Goal: Check status: Check status

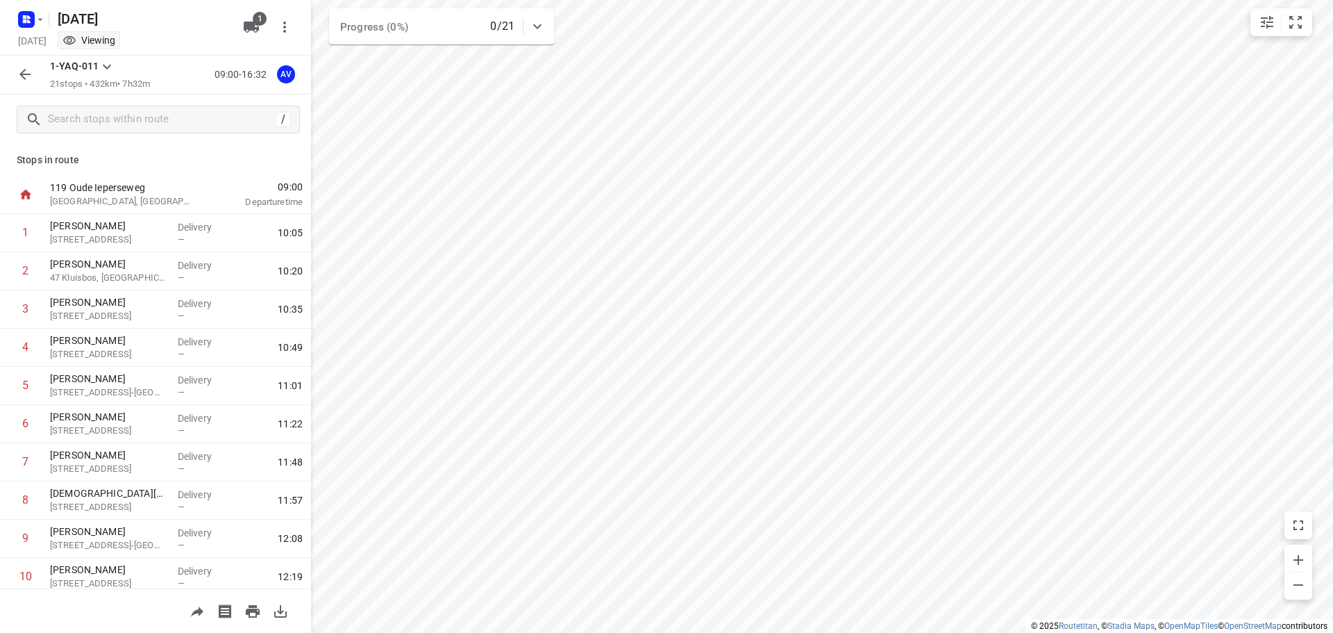
scroll to position [466, 0]
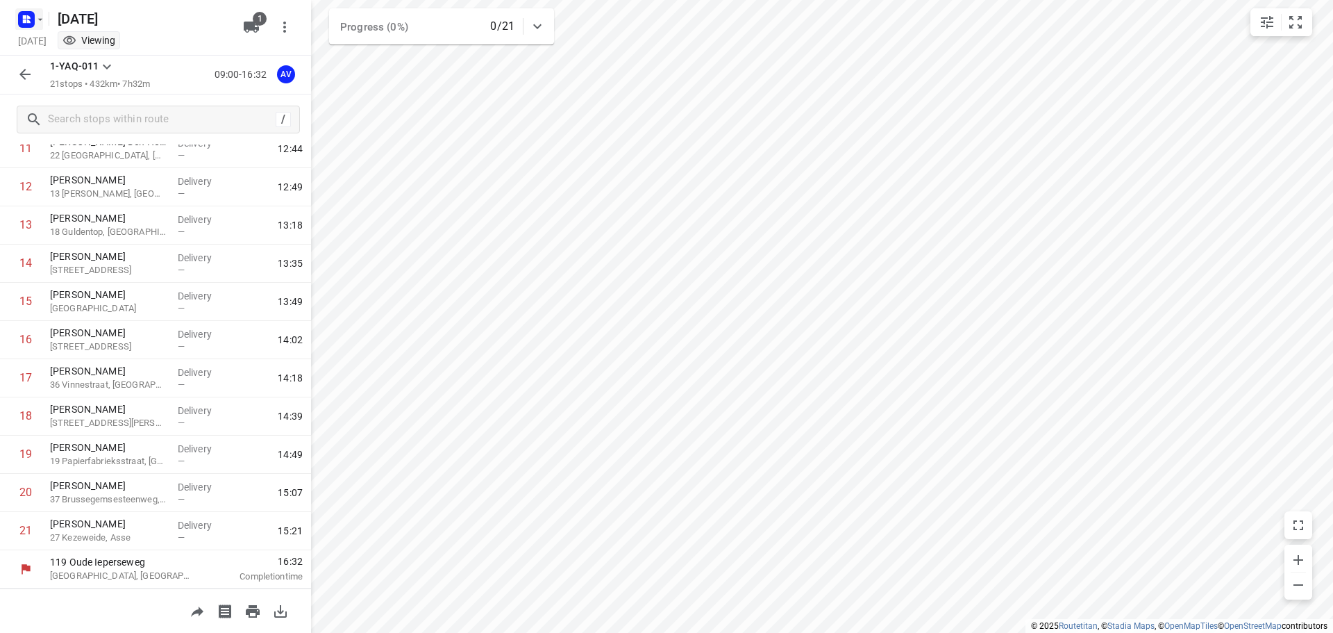
click at [24, 23] on rect "button" at bounding box center [26, 19] width 17 height 17
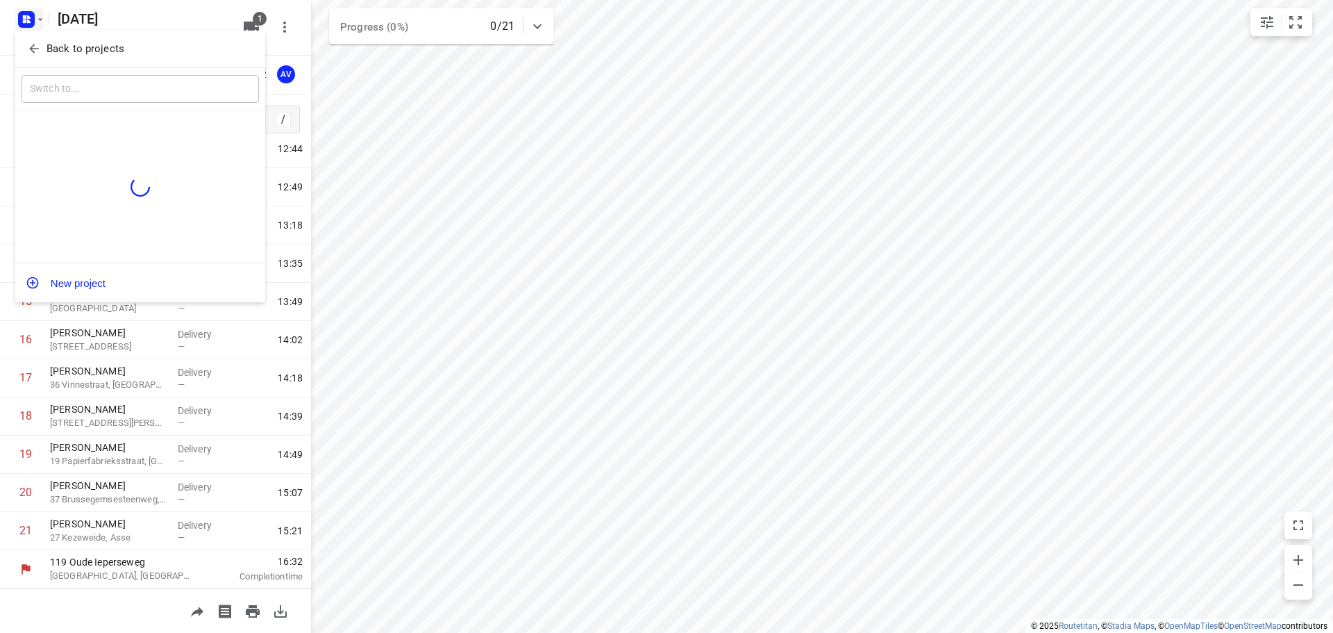
click at [43, 48] on span "Back to projects" at bounding box center [140, 49] width 226 height 16
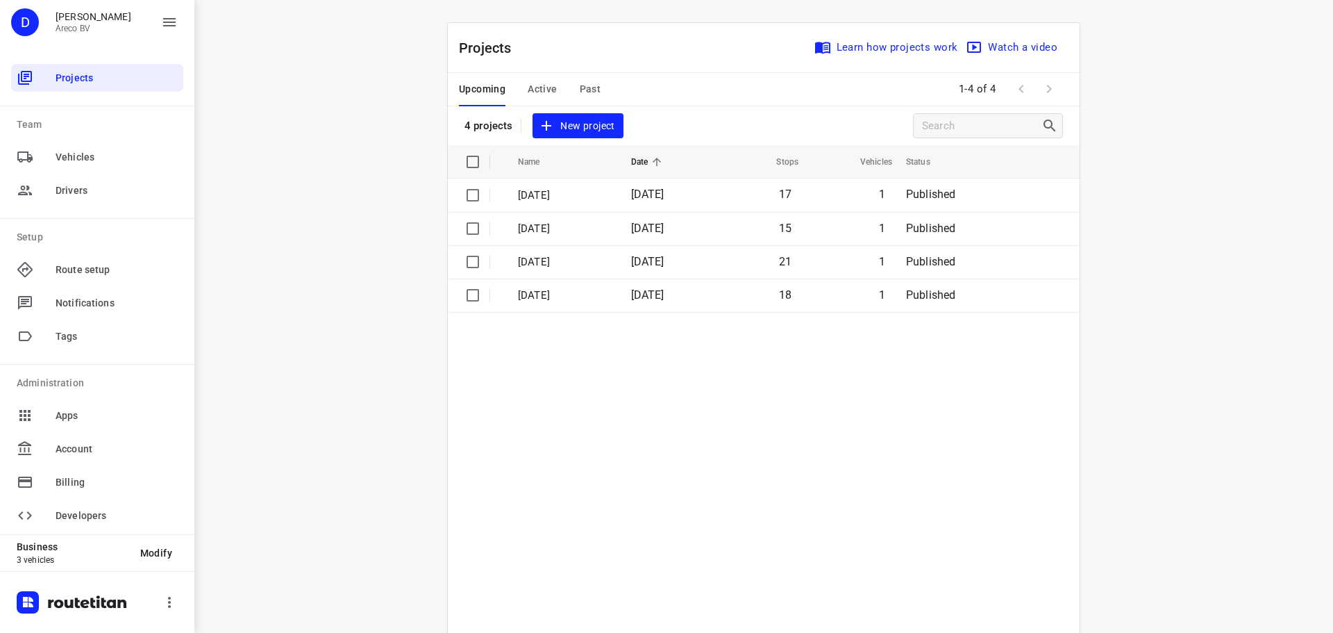
click at [539, 87] on span "Active" at bounding box center [542, 89] width 29 height 17
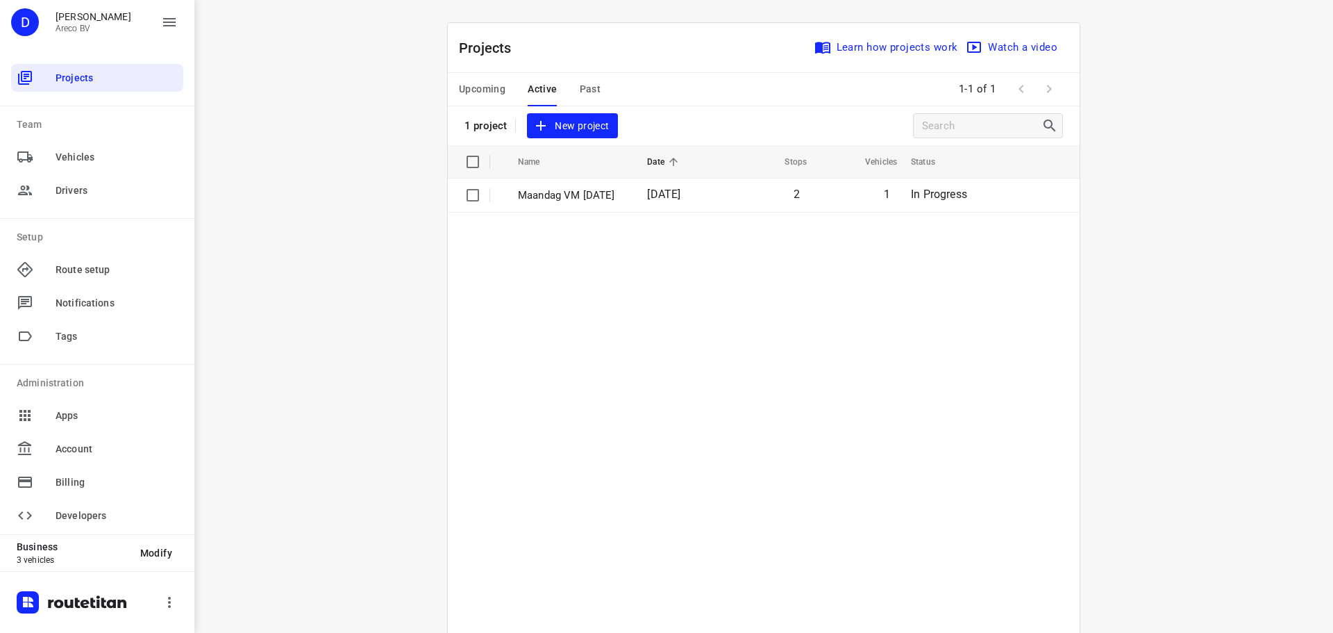
click at [519, 201] on p "Maandag VM [DATE]" at bounding box center [572, 195] width 108 height 16
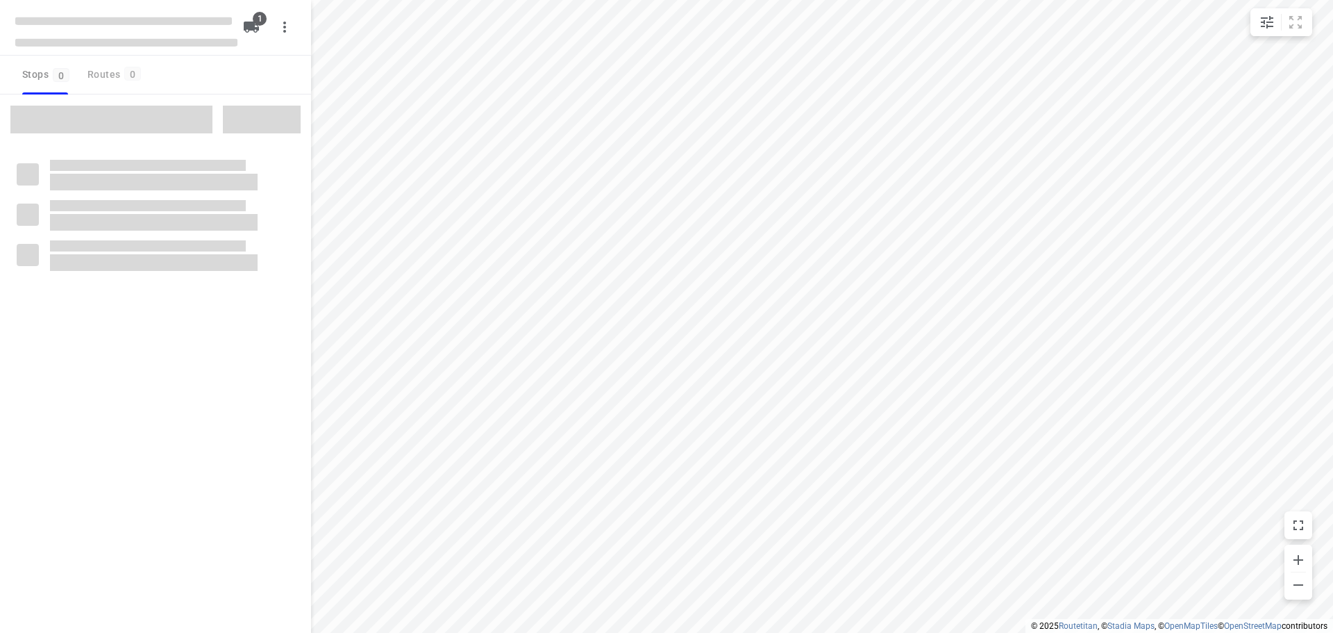
type input "distance"
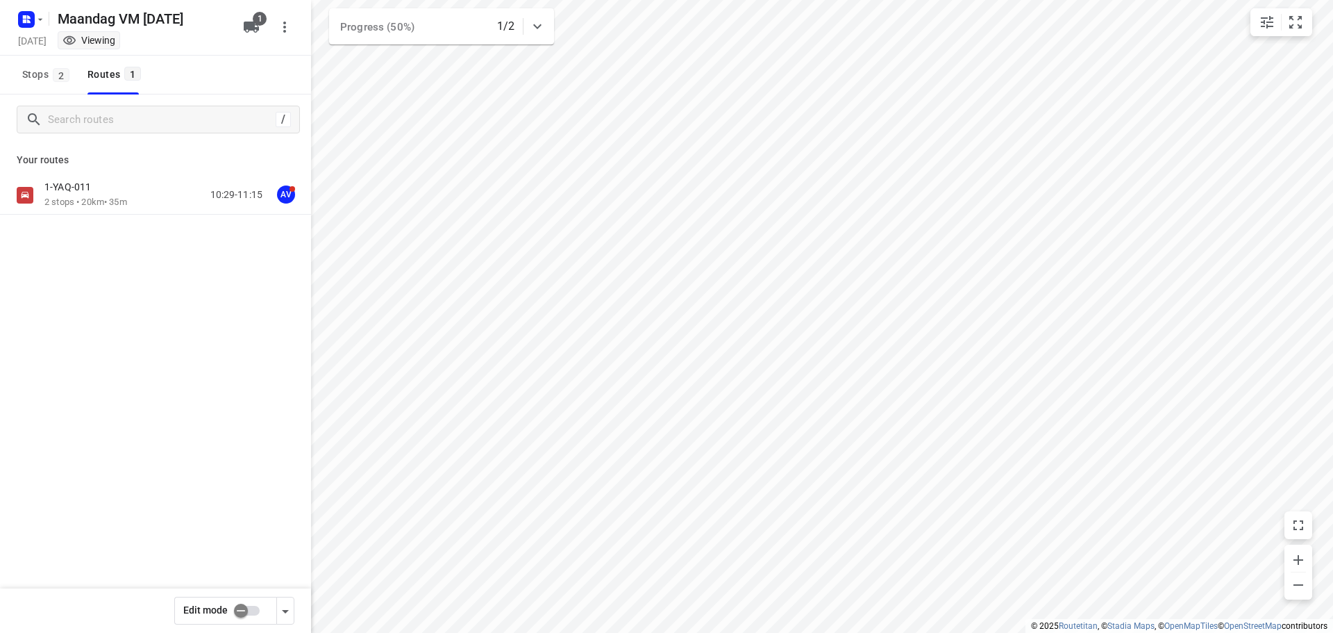
click at [144, 192] on div "1-YAQ-011 2 stops • 20km • 35m 10:29-11:15 AV" at bounding box center [177, 195] width 267 height 28
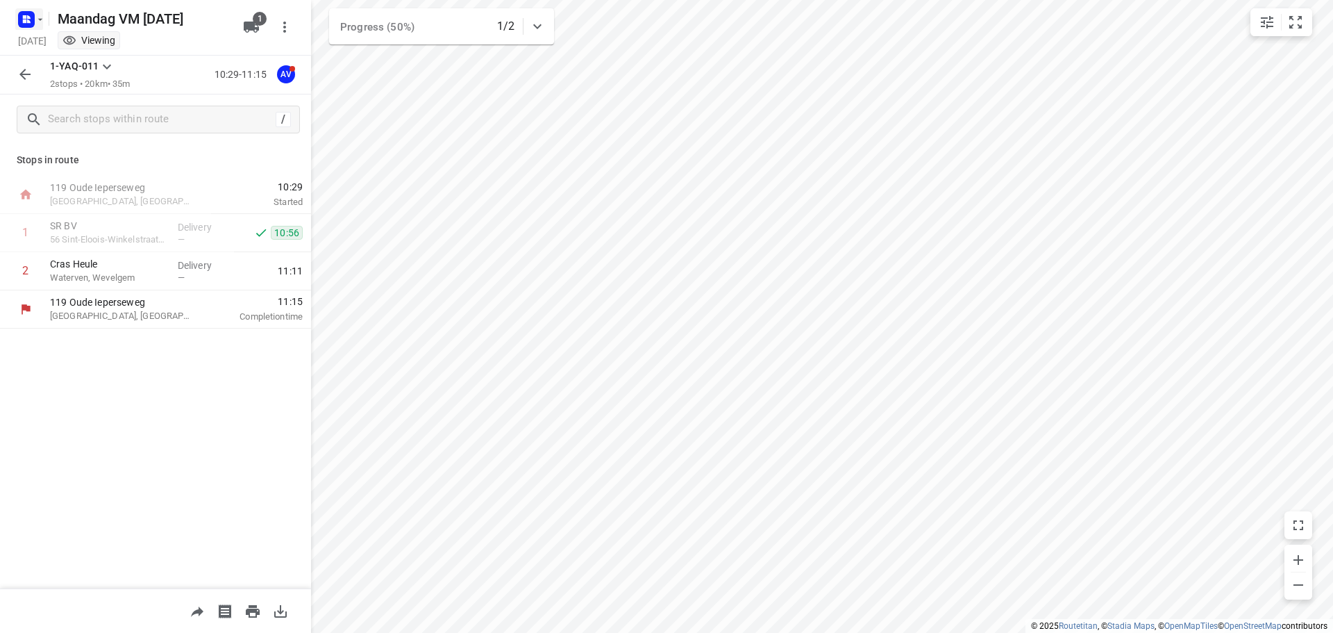
click at [26, 24] on rect "button" at bounding box center [26, 19] width 17 height 17
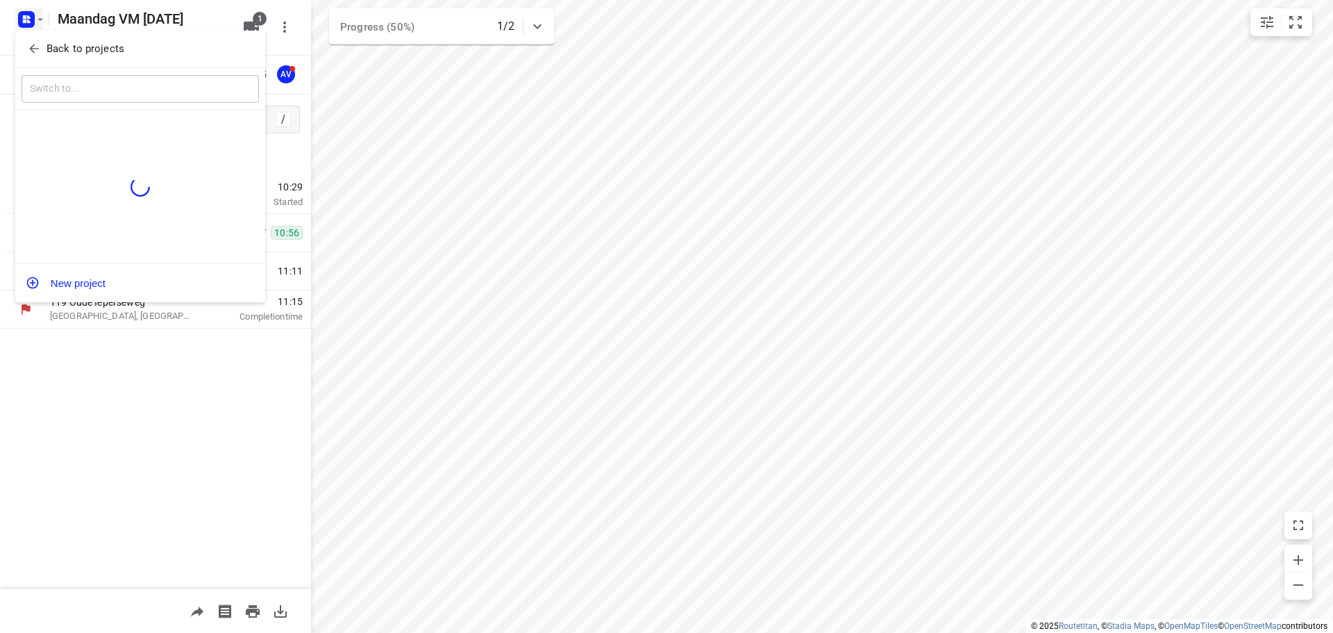
click at [39, 41] on span "Back to projects" at bounding box center [140, 49] width 226 height 16
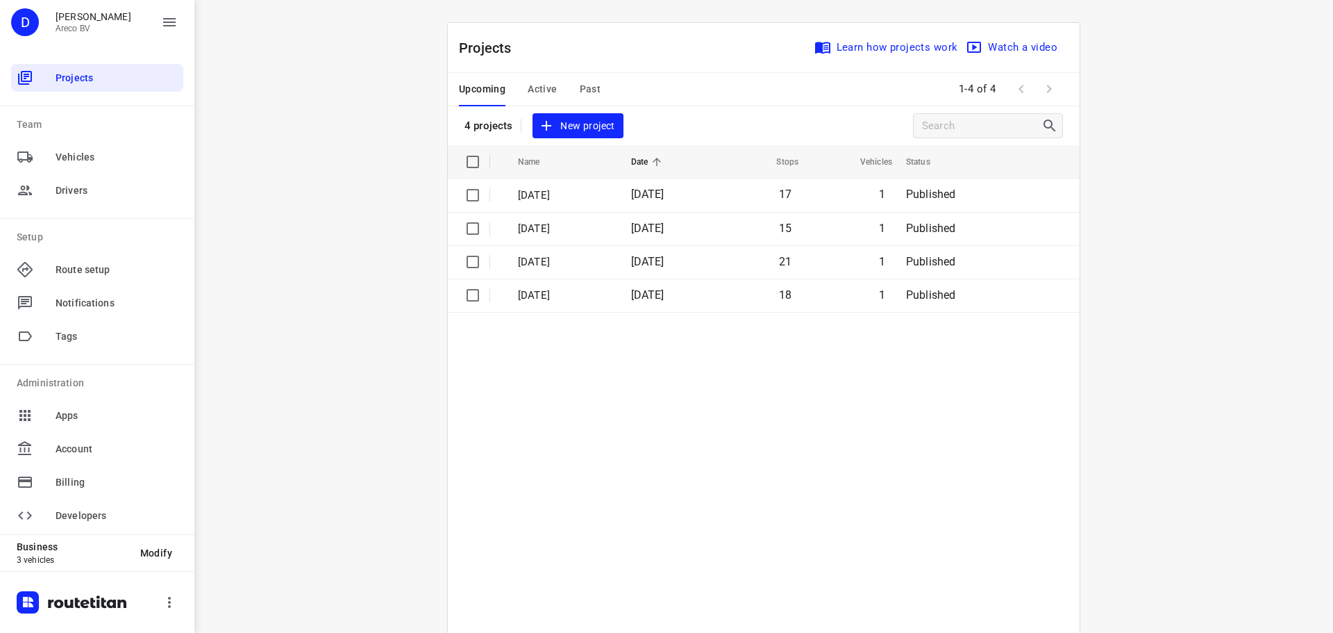
click at [1135, 131] on div "i © 2025 Routetitan , © Stadia Maps , © OpenMapTiles © OpenStreetMap contributo…" at bounding box center [763, 316] width 1139 height 633
